Goal: Find specific page/section: Find specific page/section

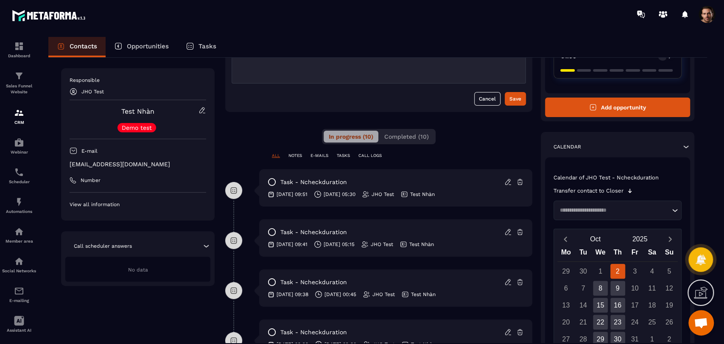
scroll to position [102, 0]
click at [606, 293] on div "8" at bounding box center [600, 288] width 15 height 15
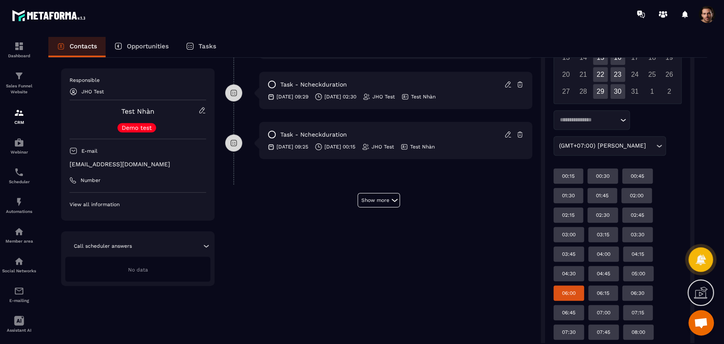
scroll to position [349, 0]
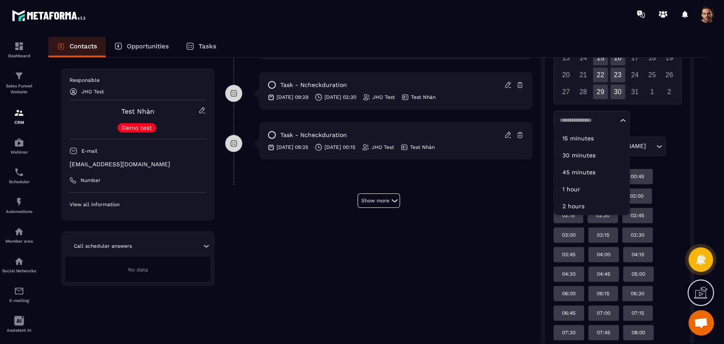
click at [597, 122] on input "Search for option" at bounding box center [587, 120] width 61 height 8
click at [634, 151] on div "Loading... 15 minutes 30 minutes 45 minutes 1 hour 2 hours (GMT+07:00) [PERSON_…" at bounding box center [617, 133] width 128 height 45
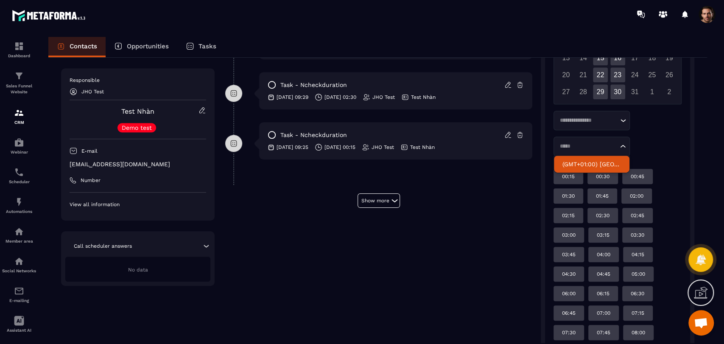
click at [614, 160] on p "(GMT+01:00) [GEOGRAPHIC_DATA]" at bounding box center [591, 164] width 59 height 8
type input "*****"
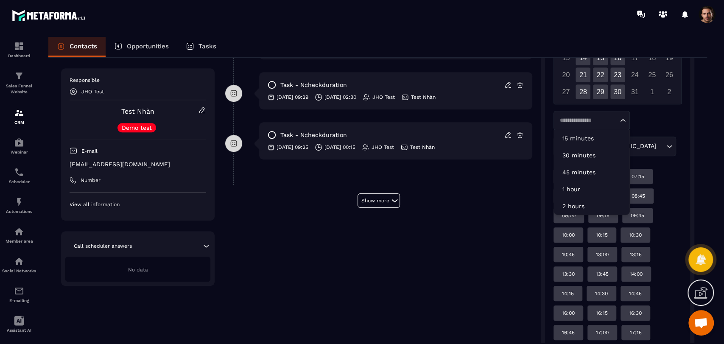
click at [598, 121] on input "Search for option" at bounding box center [587, 120] width 61 height 8
click at [601, 170] on p "45 minutes" at bounding box center [591, 172] width 59 height 8
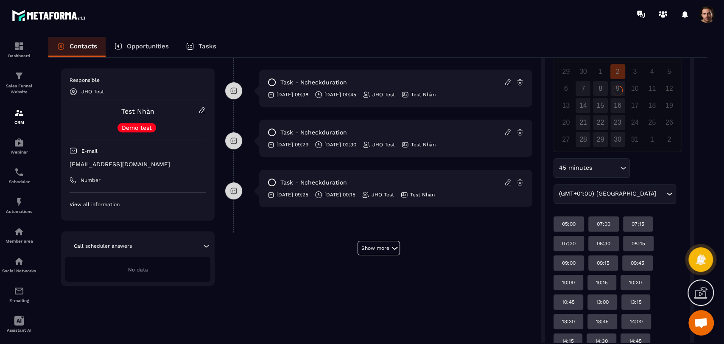
scroll to position [272, 0]
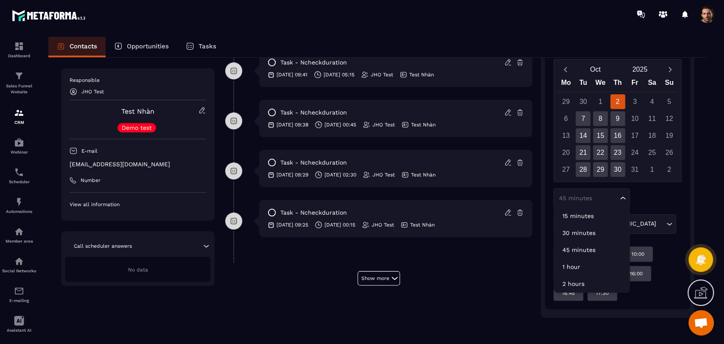
click at [607, 201] on input "Search for option" at bounding box center [587, 198] width 61 height 8
click at [602, 212] on p "15 minutes" at bounding box center [591, 216] width 59 height 8
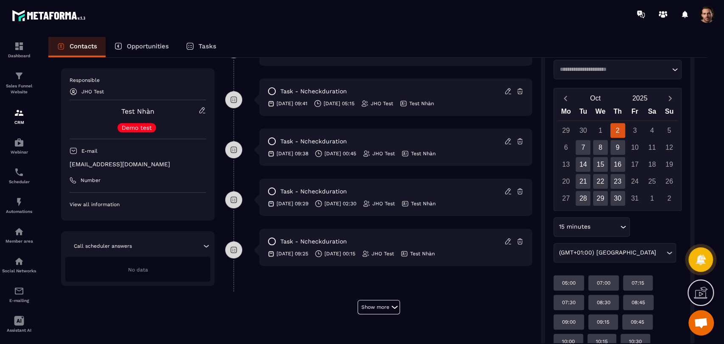
scroll to position [247, 0]
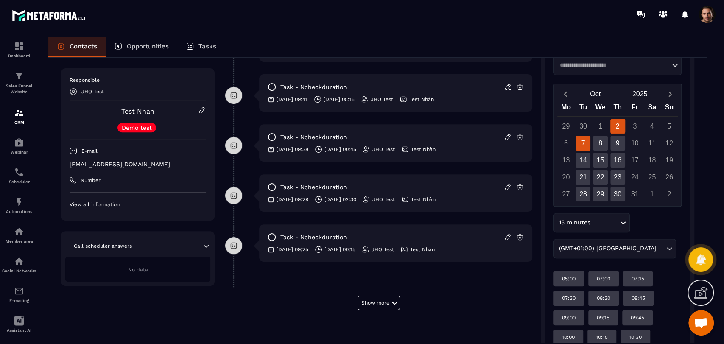
click at [580, 143] on div "7" at bounding box center [582, 143] width 15 height 15
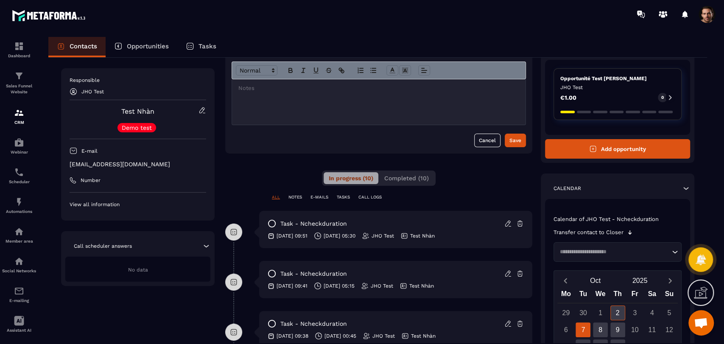
scroll to position [0, 0]
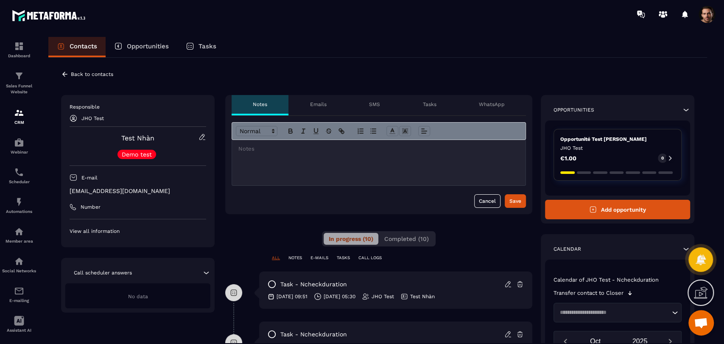
click at [61, 73] on icon at bounding box center [65, 74] width 8 height 8
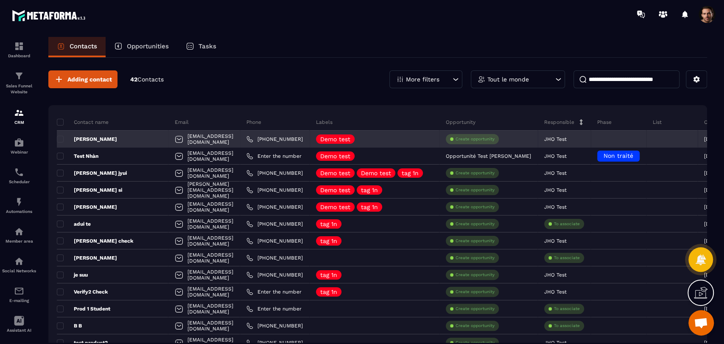
click at [91, 141] on p "[PERSON_NAME]" at bounding box center [87, 139] width 60 height 7
